Goal: Obtain resource: Download file/media

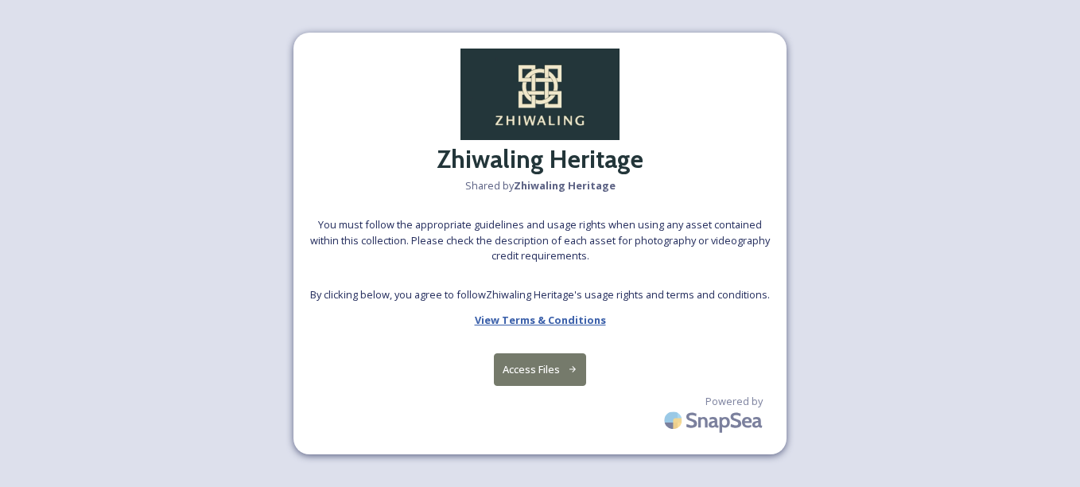
click at [539, 321] on strong "View Terms & Conditions" at bounding box center [540, 320] width 131 height 14
click at [538, 368] on button "Access Files" at bounding box center [540, 369] width 93 height 33
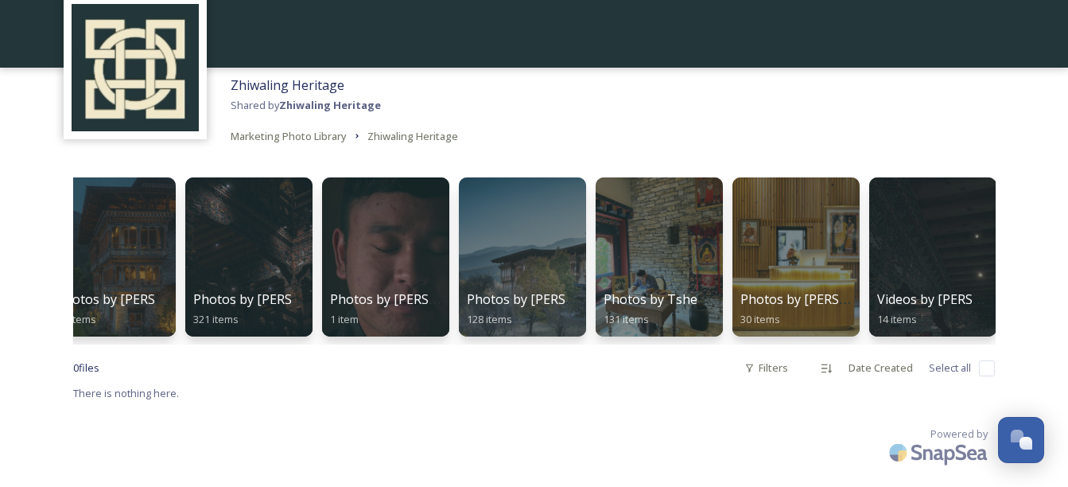
scroll to position [0, 172]
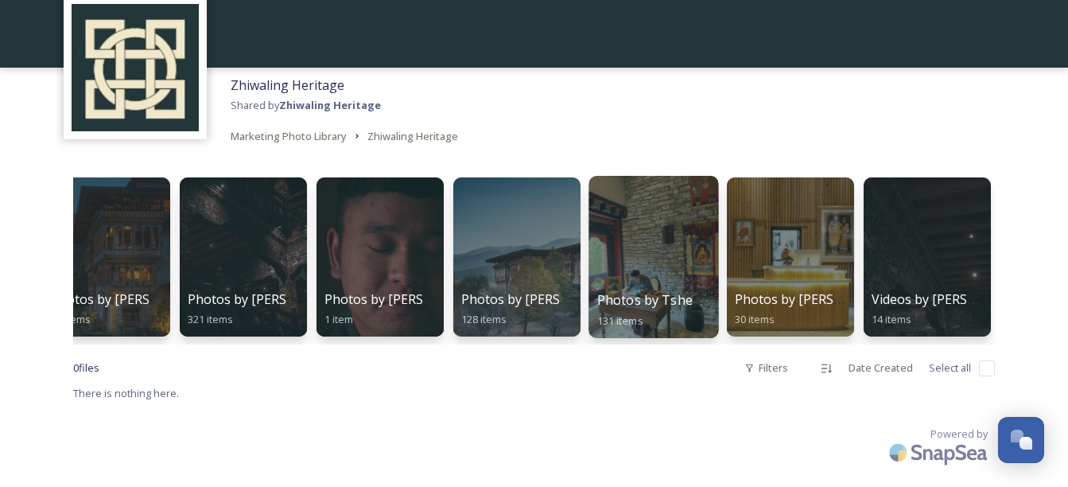
click at [678, 255] on div at bounding box center [654, 257] width 130 height 162
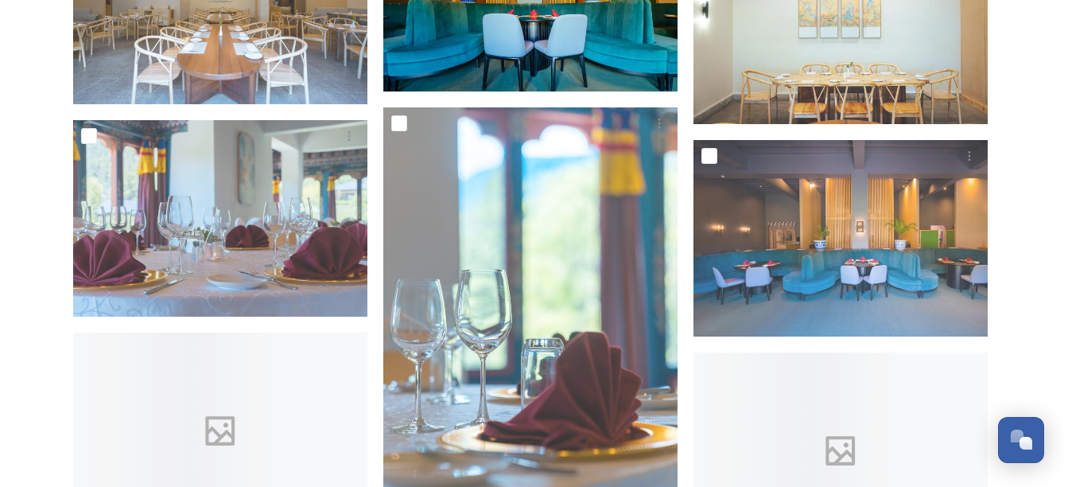
scroll to position [3978, 0]
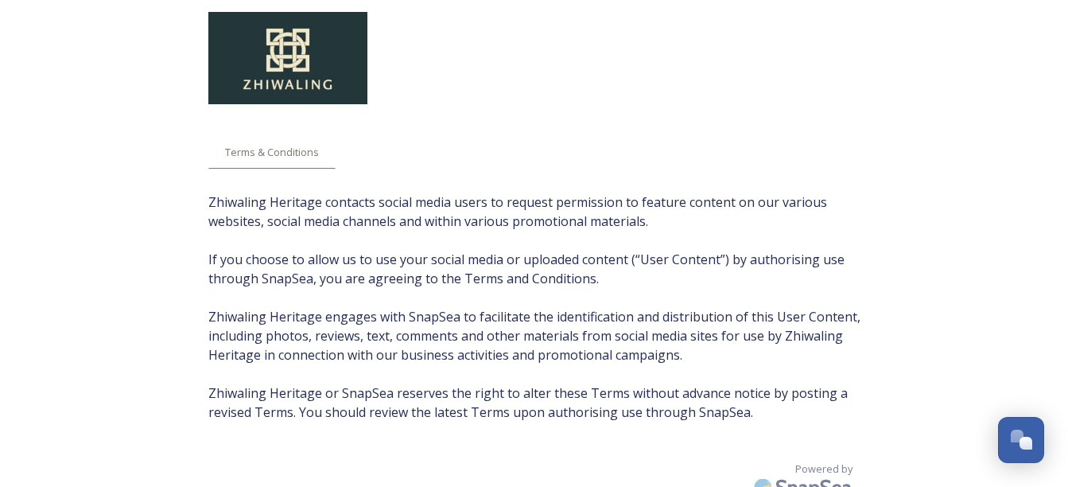
scroll to position [71, 0]
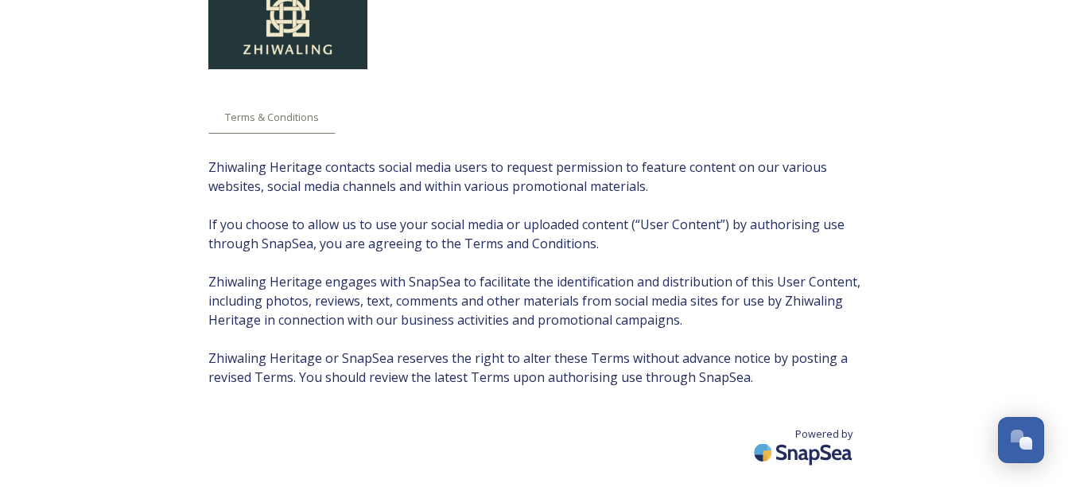
click at [784, 443] on img at bounding box center [804, 452] width 111 height 37
